Goal: Task Accomplishment & Management: Complete application form

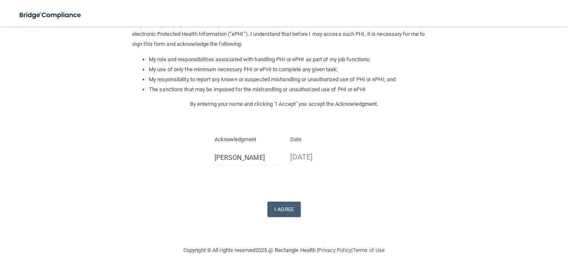
scroll to position [104, 0]
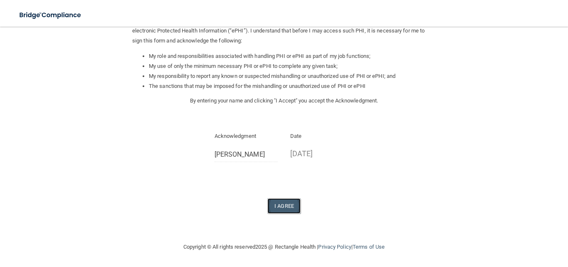
click at [280, 206] on button "I Agree" at bounding box center [283, 205] width 33 height 15
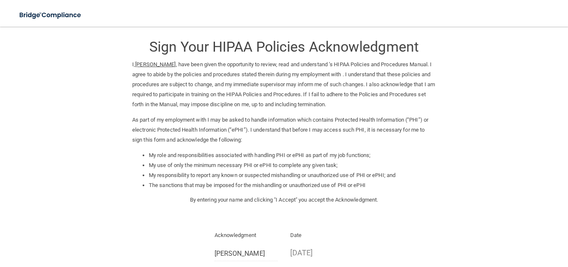
scroll to position [0, 0]
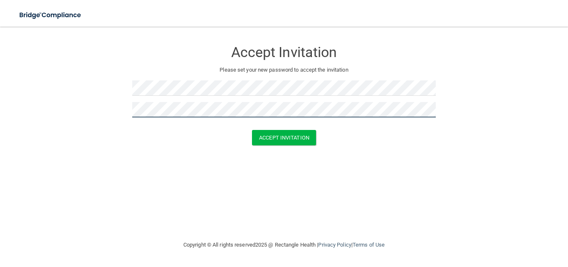
click at [252, 130] on button "Accept Invitation" at bounding box center [284, 137] width 64 height 15
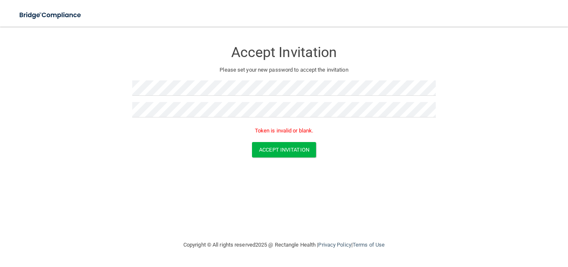
click at [224, 180] on div "Accept Invitation Please set your new password to accept the invitation Token i…" at bounding box center [284, 133] width 535 height 196
click at [294, 149] on button "Accept Invitation" at bounding box center [284, 149] width 64 height 15
